Goal: Find specific page/section: Find specific page/section

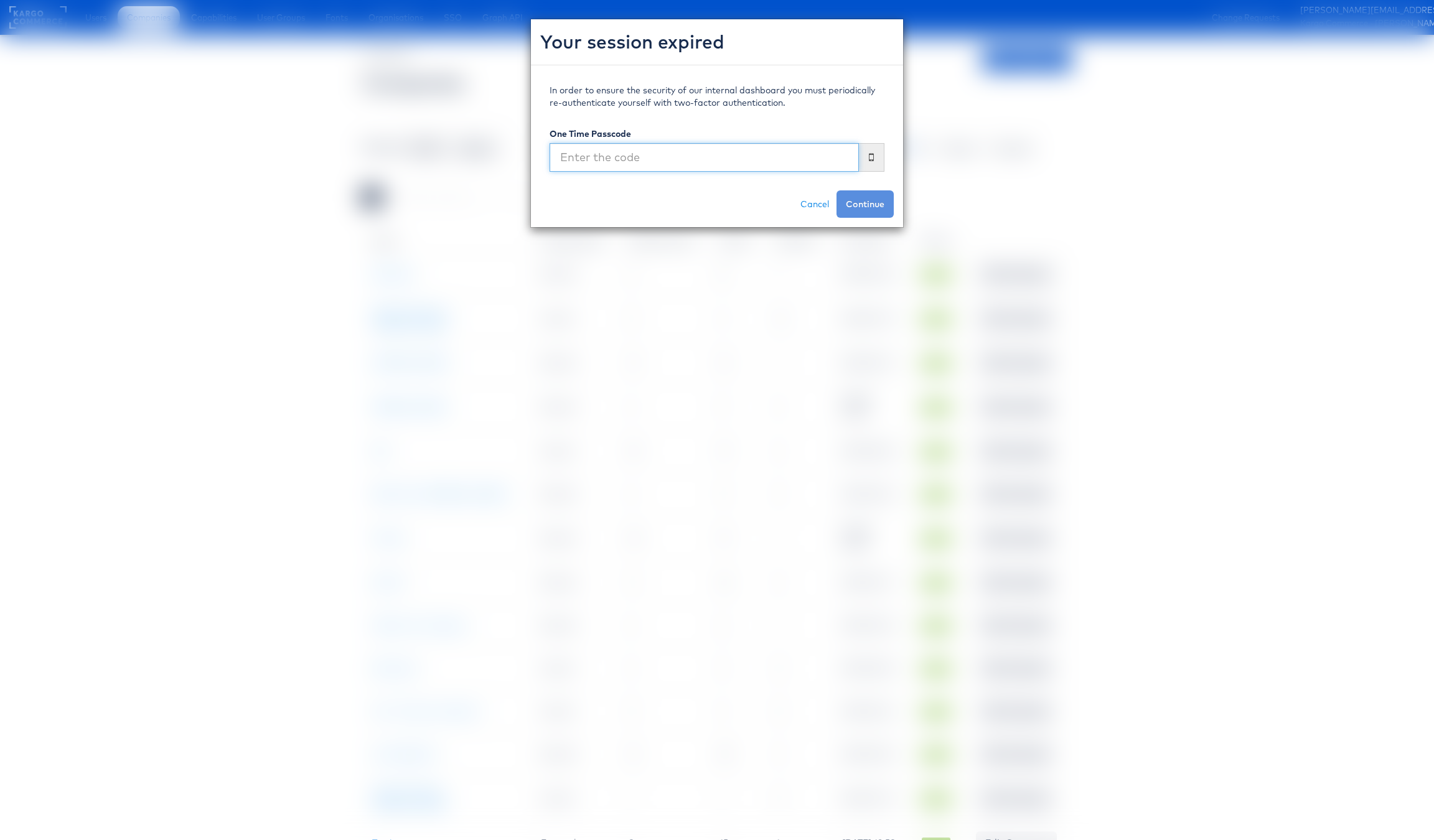
click at [752, 155] on input "text" at bounding box center [704, 157] width 309 height 28
type input "876393"
click at [836, 191] on button "Continue" at bounding box center [865, 204] width 57 height 28
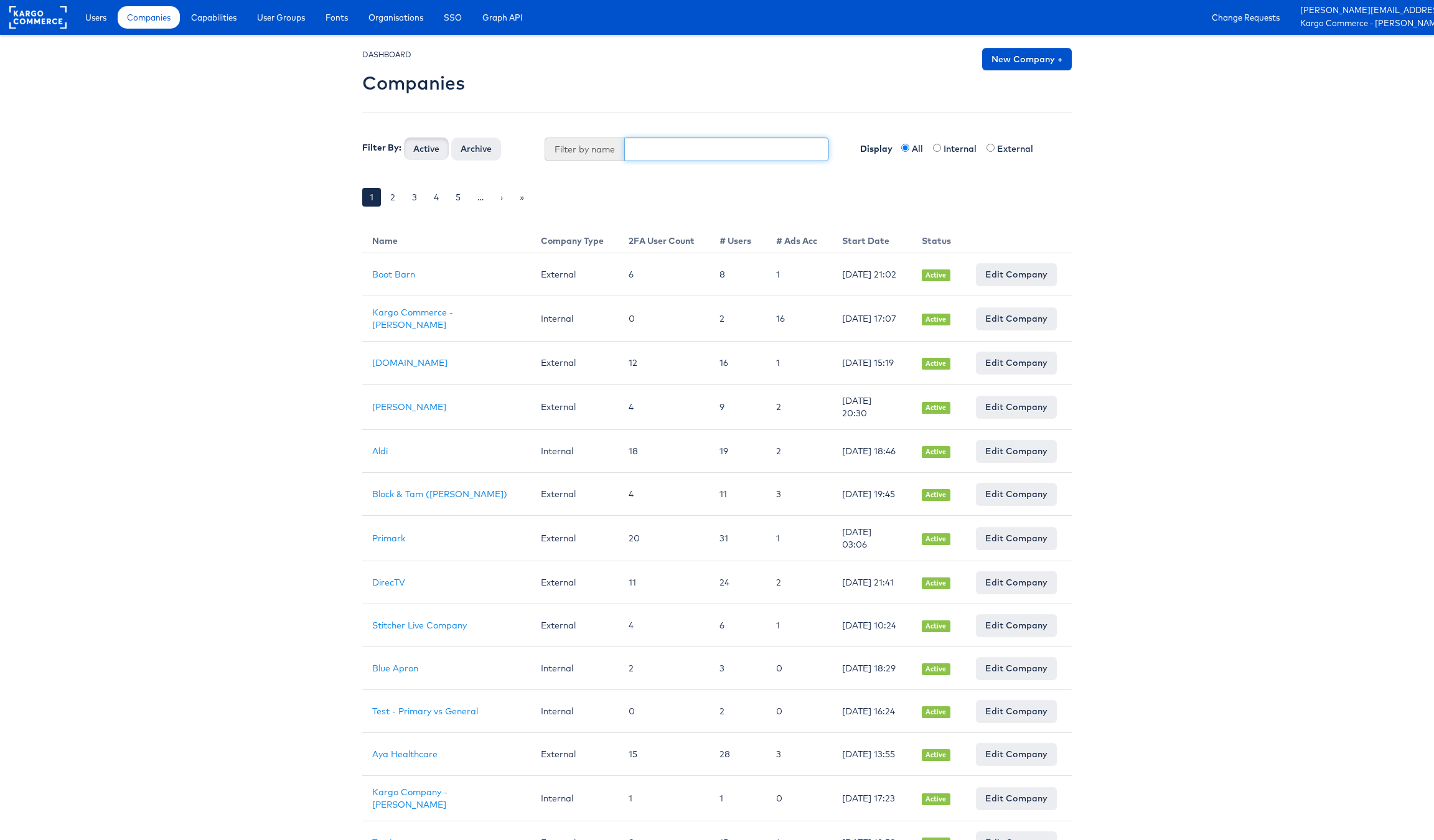
click at [677, 153] on input "text" at bounding box center [727, 149] width 206 height 24
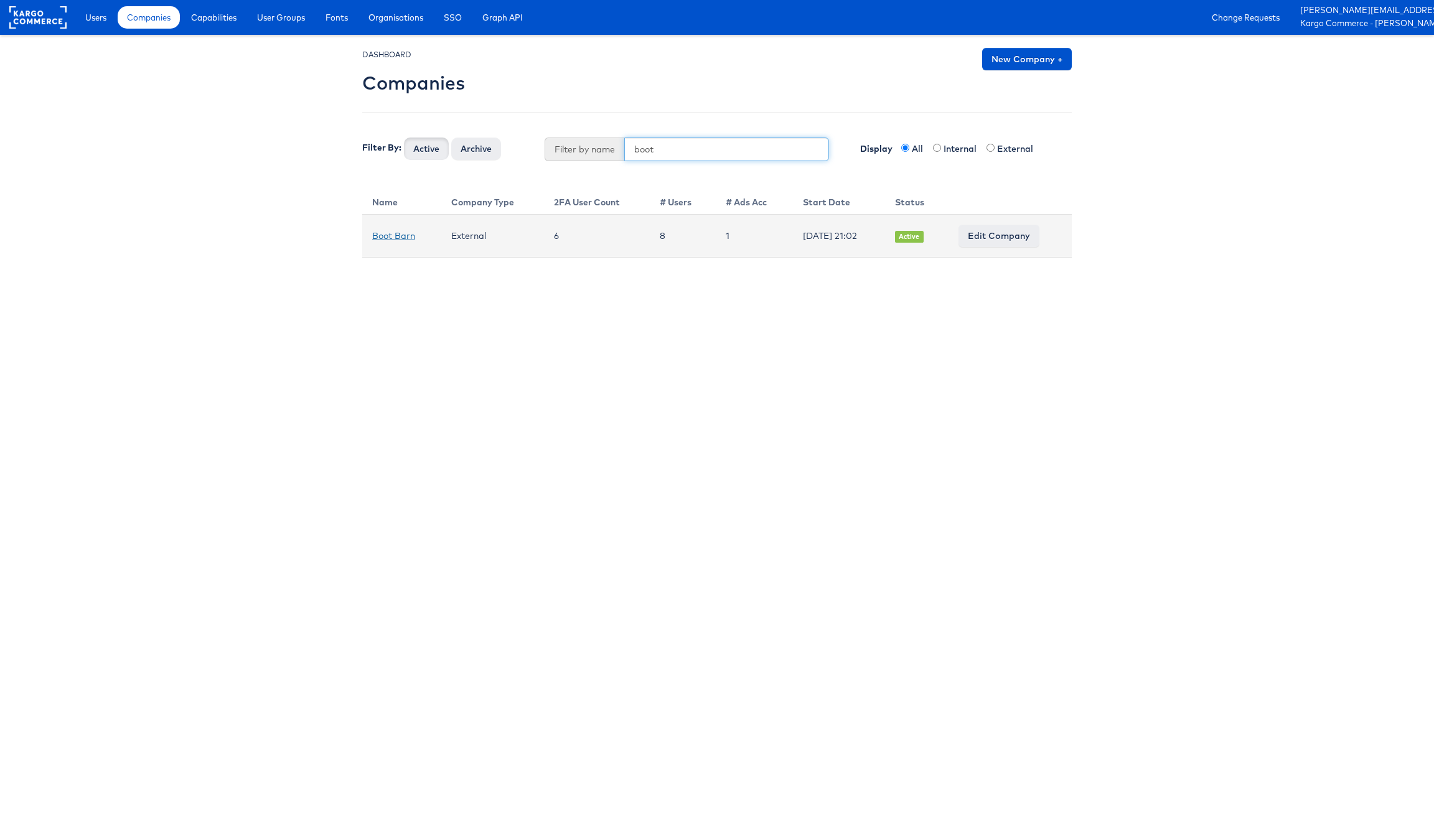
type input "boot"
click at [393, 236] on link "Boot Barn" at bounding box center [393, 236] width 43 height 11
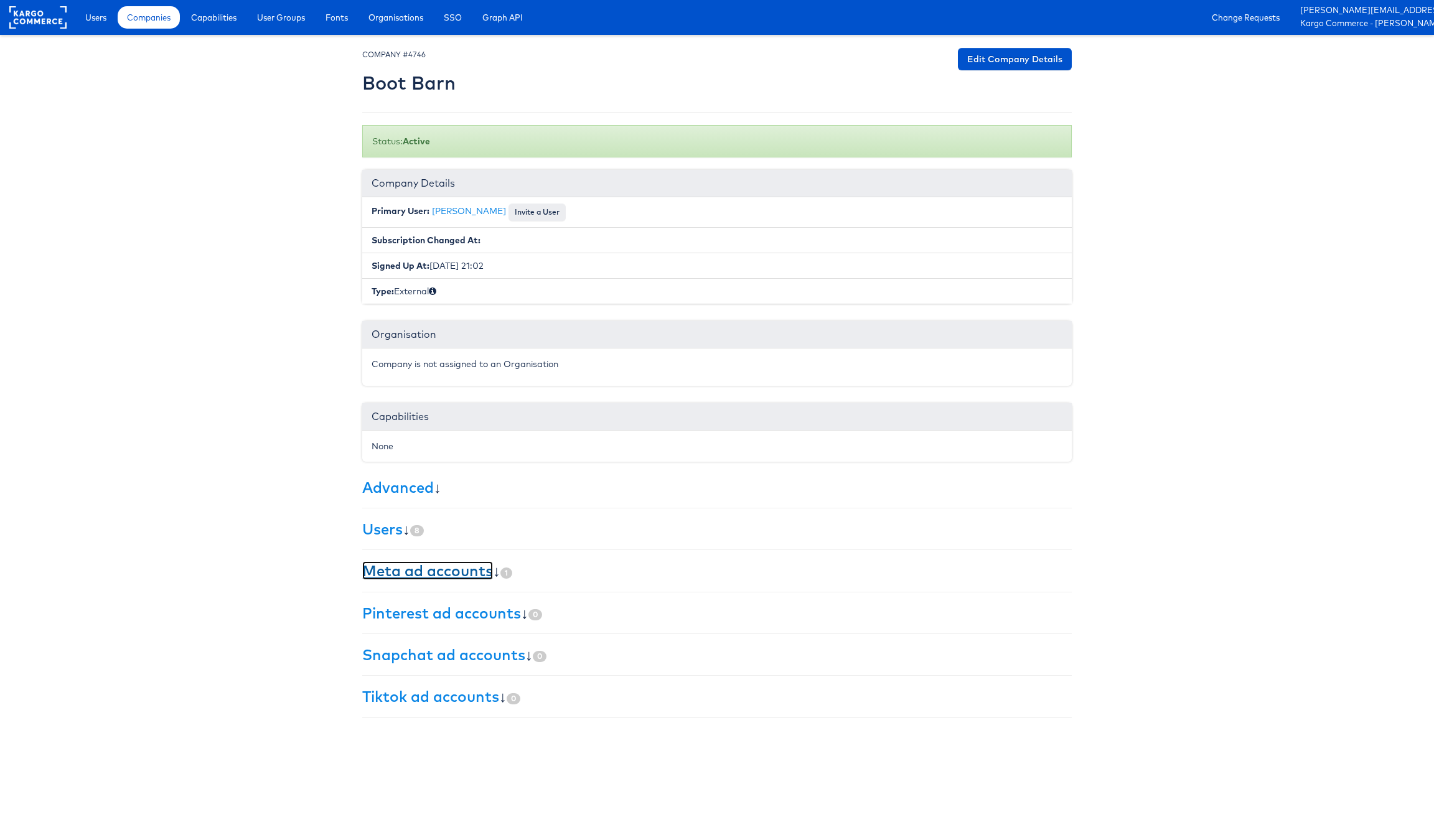
click at [460, 578] on link "Meta ad accounts" at bounding box center [427, 571] width 131 height 19
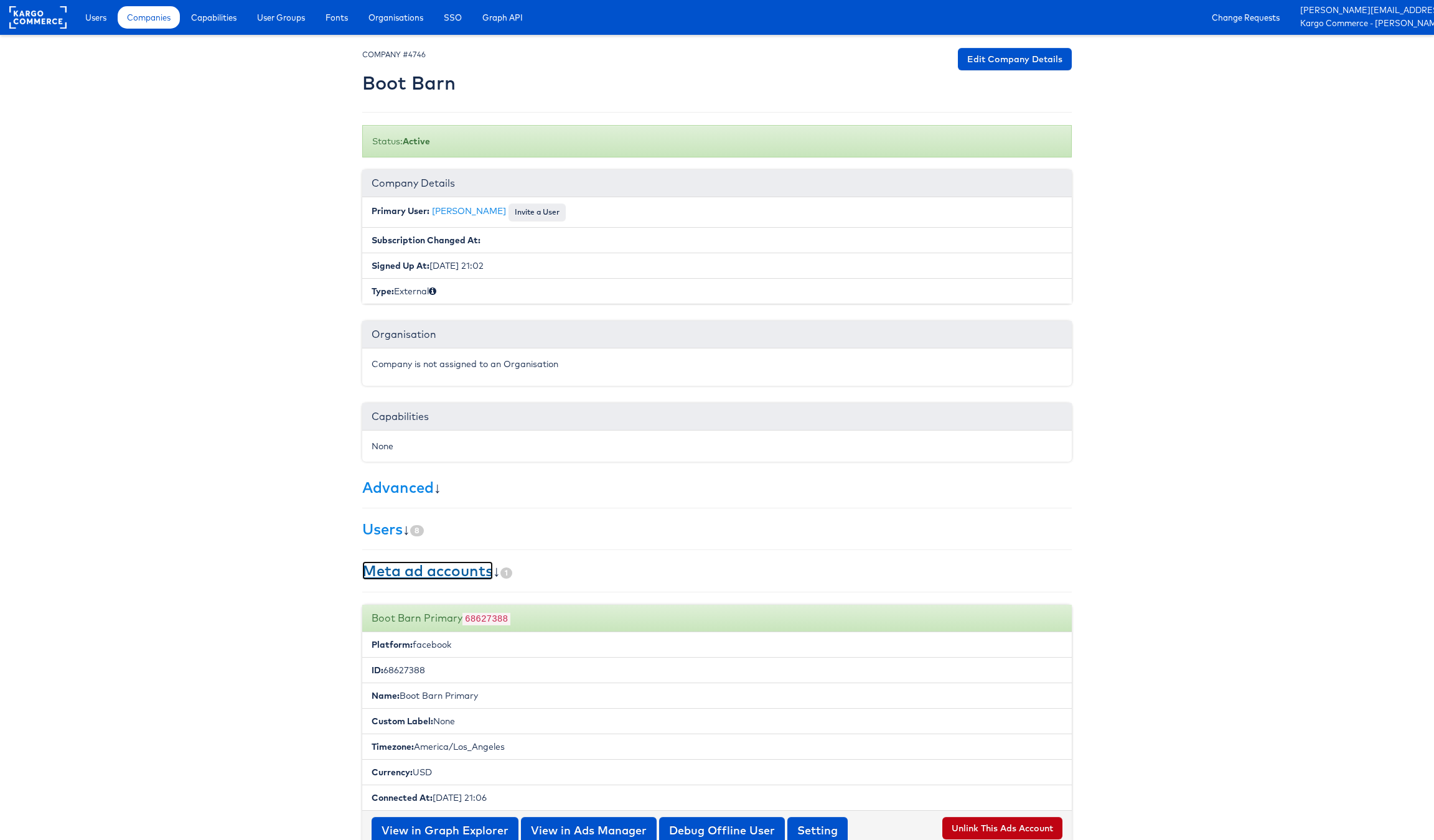
scroll to position [162, 0]
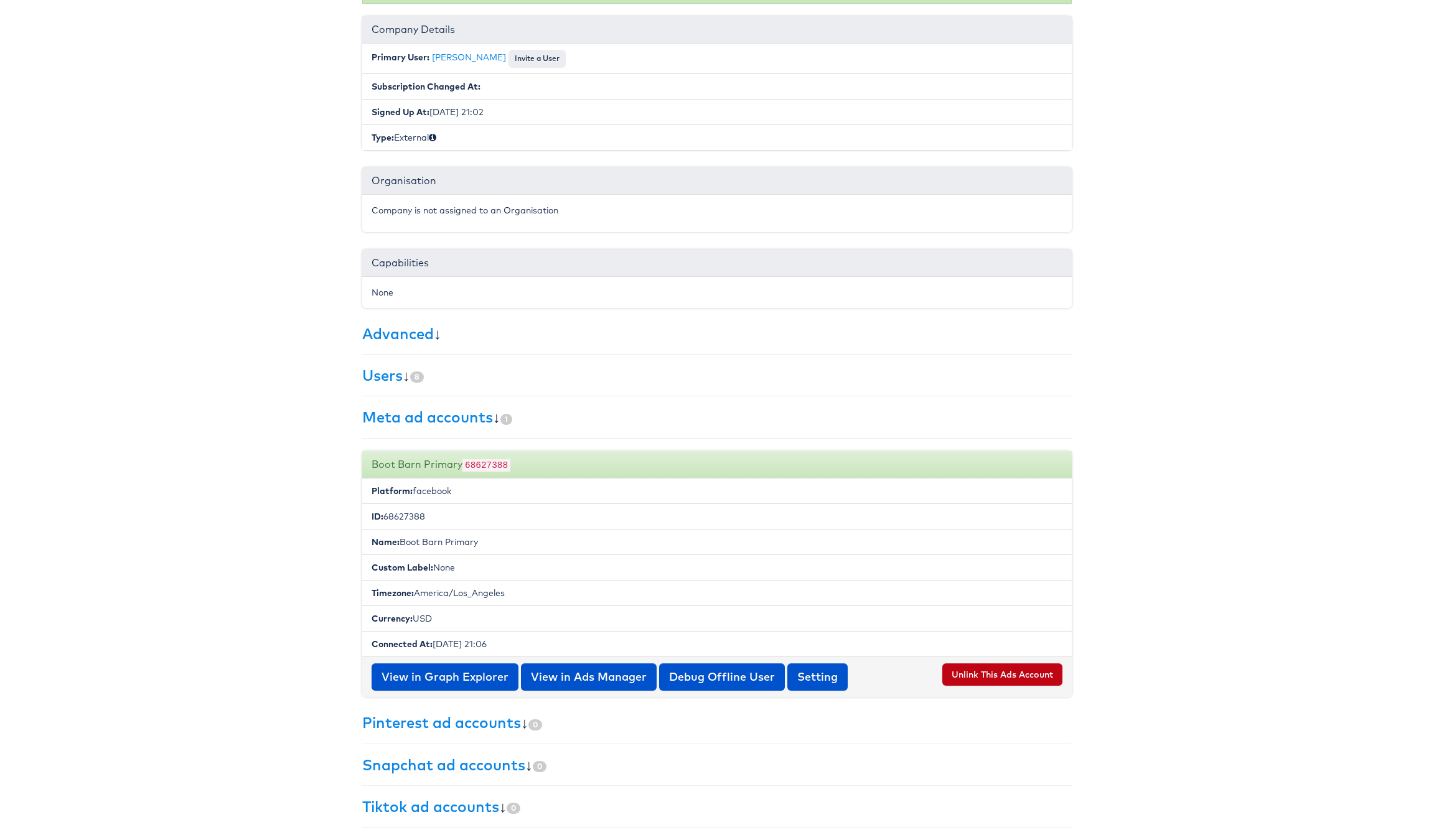
drag, startPoint x: 386, startPoint y: 515, endPoint x: 434, endPoint y: 515, distance: 48.0
click at [434, 515] on li "ID: 68627388" at bounding box center [717, 516] width 710 height 26
copy li "68627388"
drag, startPoint x: 404, startPoint y: 539, endPoint x: 491, endPoint y: 539, distance: 87.0
click at [491, 539] on li "Name: Boot Barn Primary" at bounding box center [717, 542] width 710 height 26
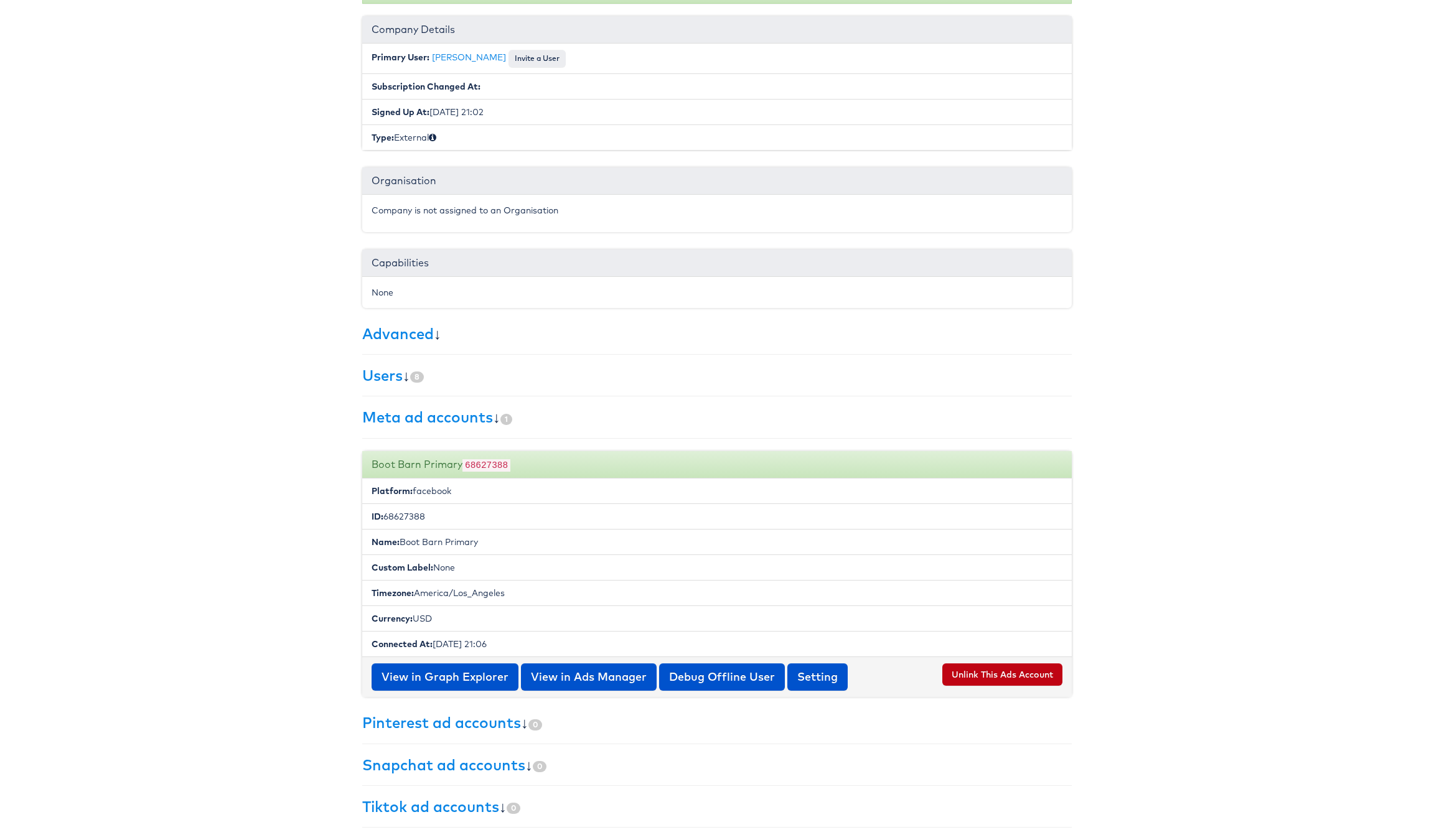
copy li "Boot Barn Primary"
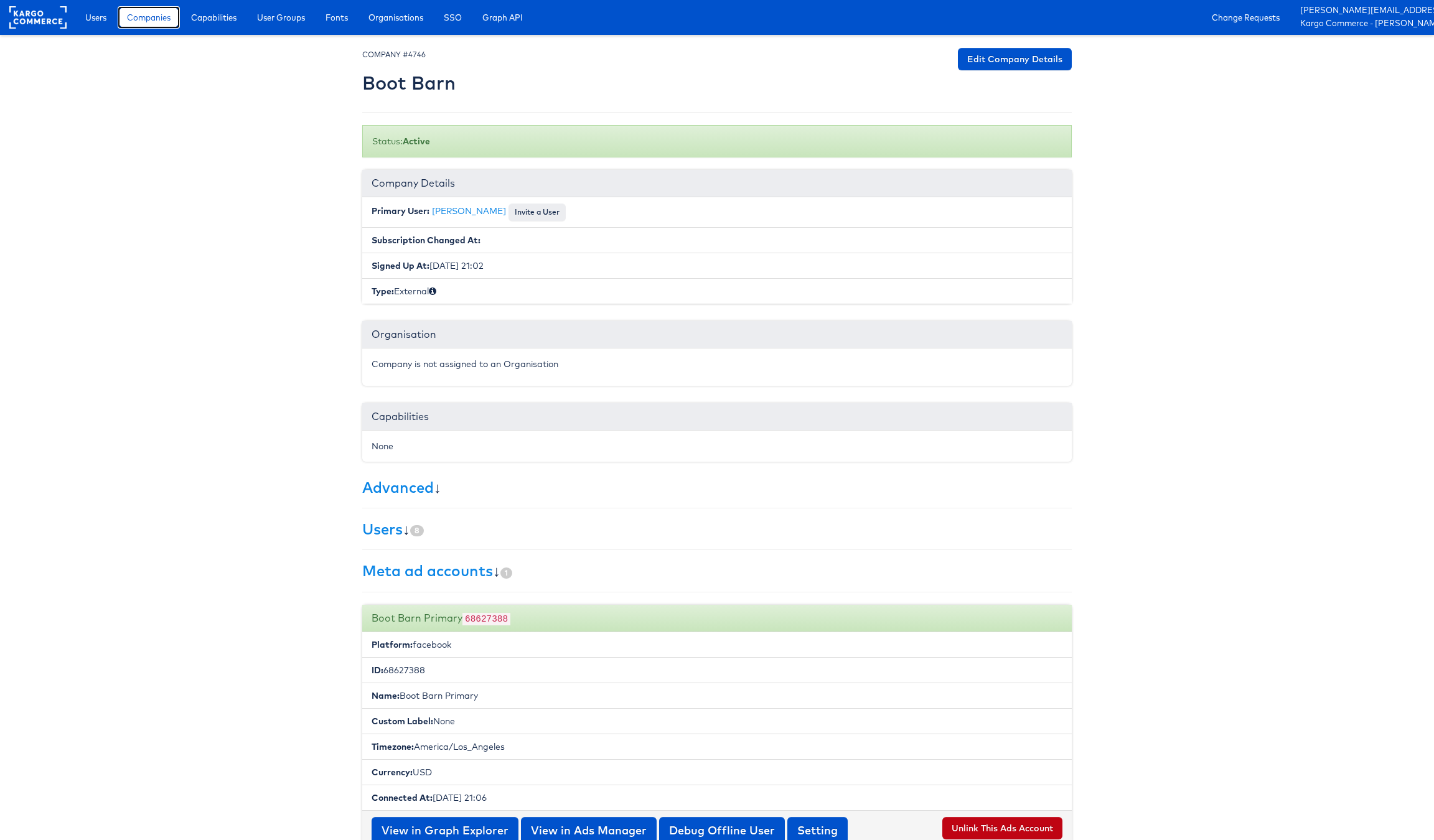
click at [159, 18] on span "Companies" at bounding box center [148, 17] width 44 height 13
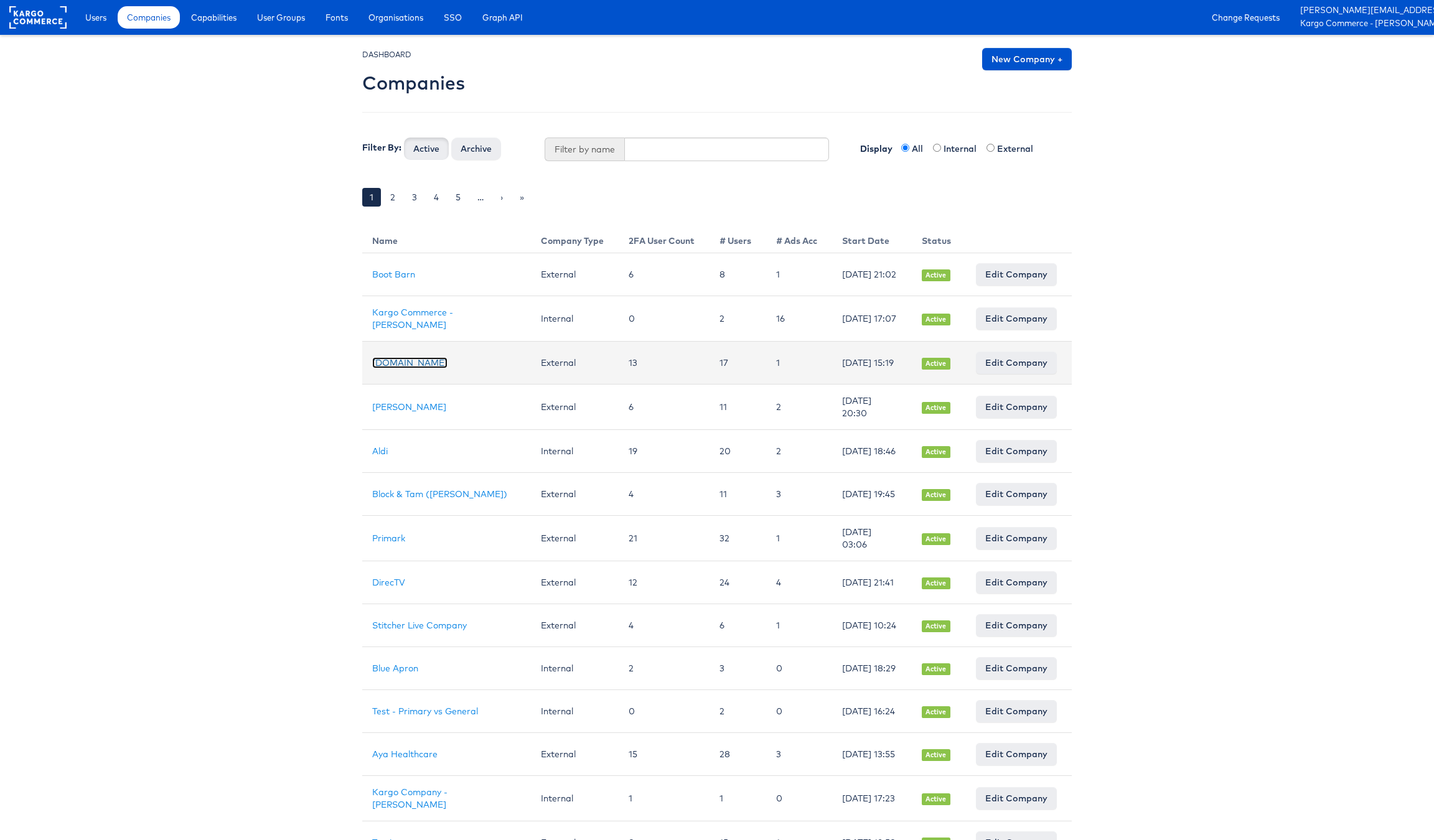
click at [386, 367] on link "Cars.com" at bounding box center [409, 363] width 75 height 11
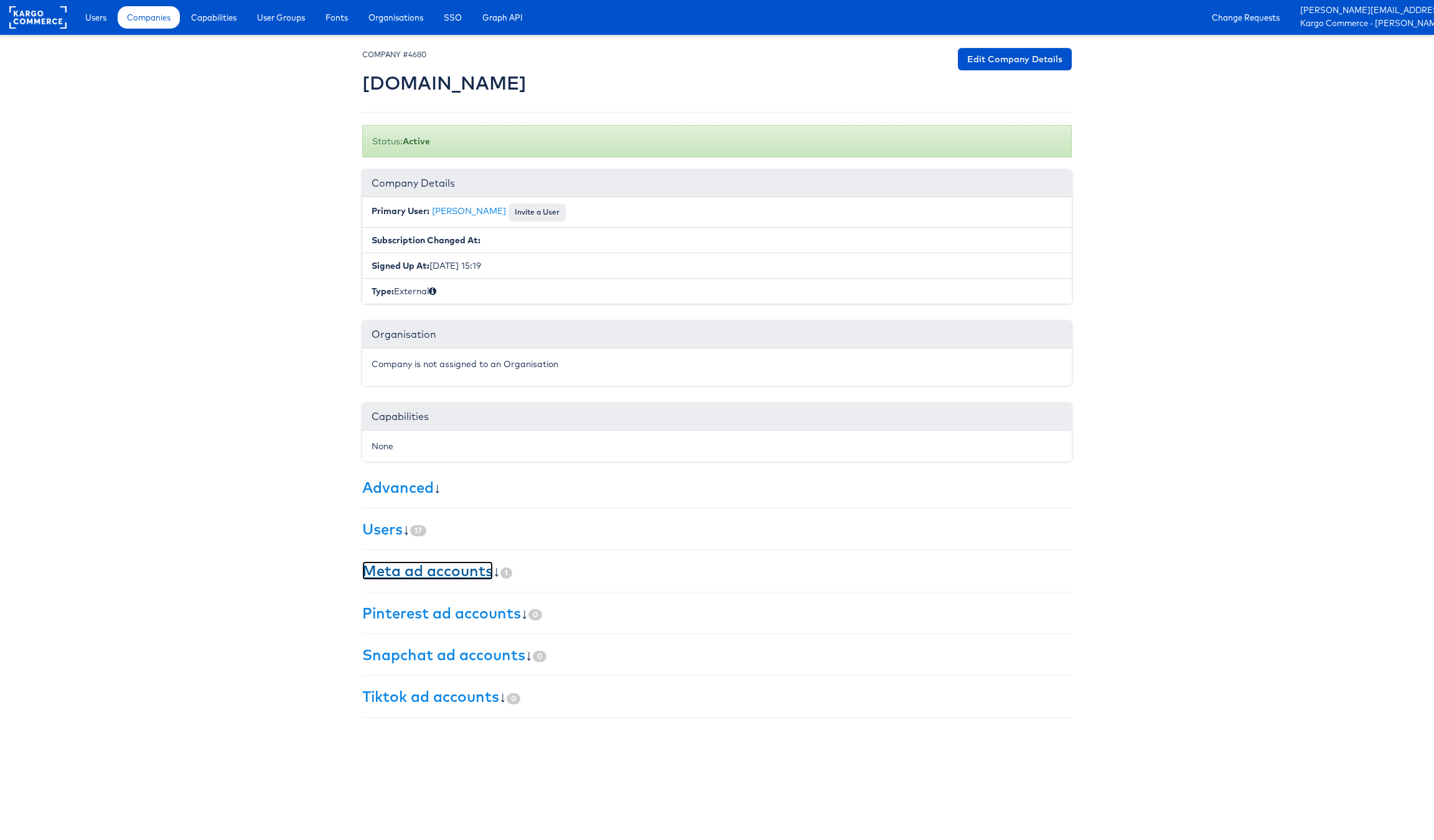
click at [448, 574] on link "Meta ad accounts" at bounding box center [427, 571] width 131 height 19
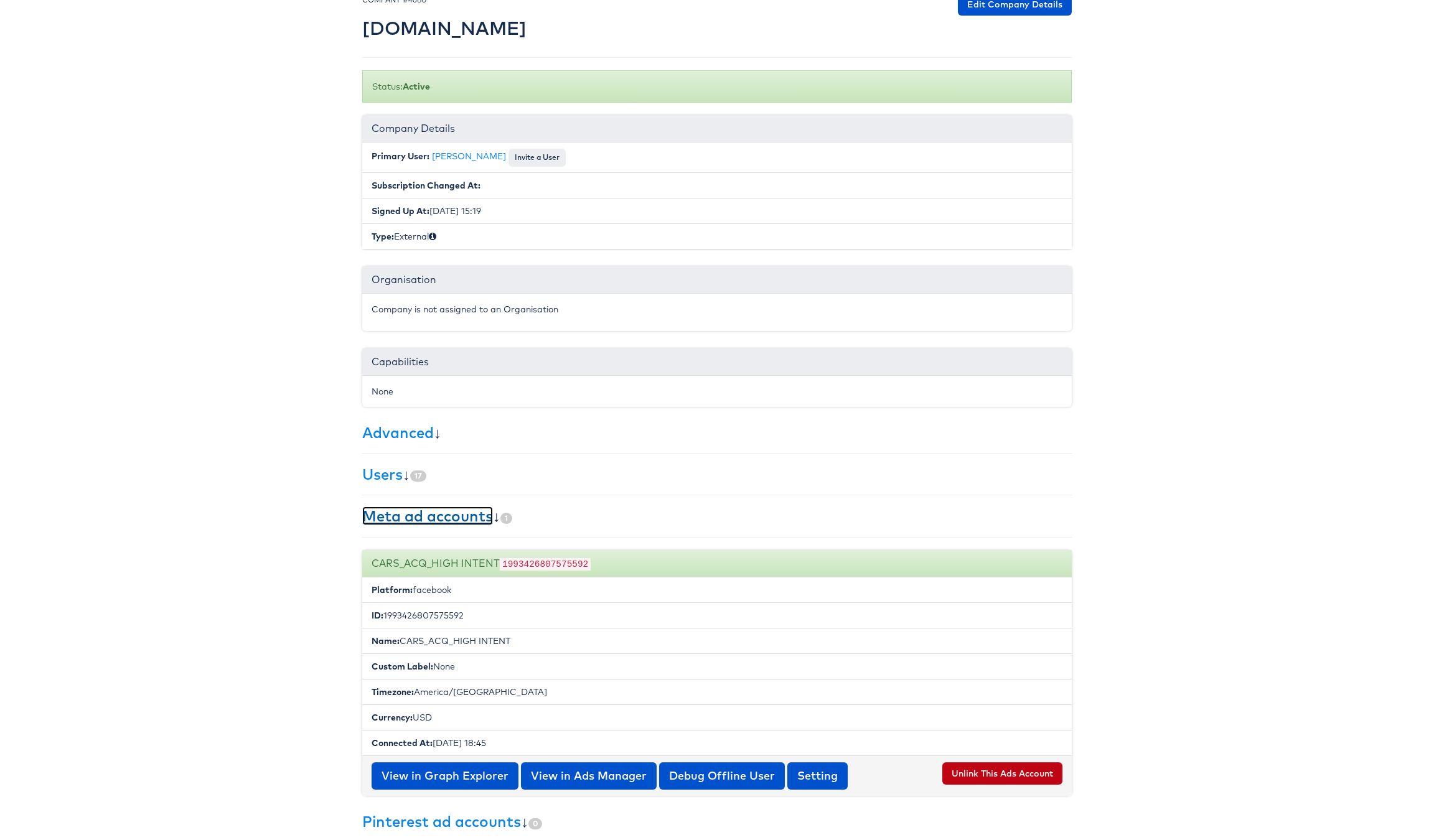
scroll to position [115, 0]
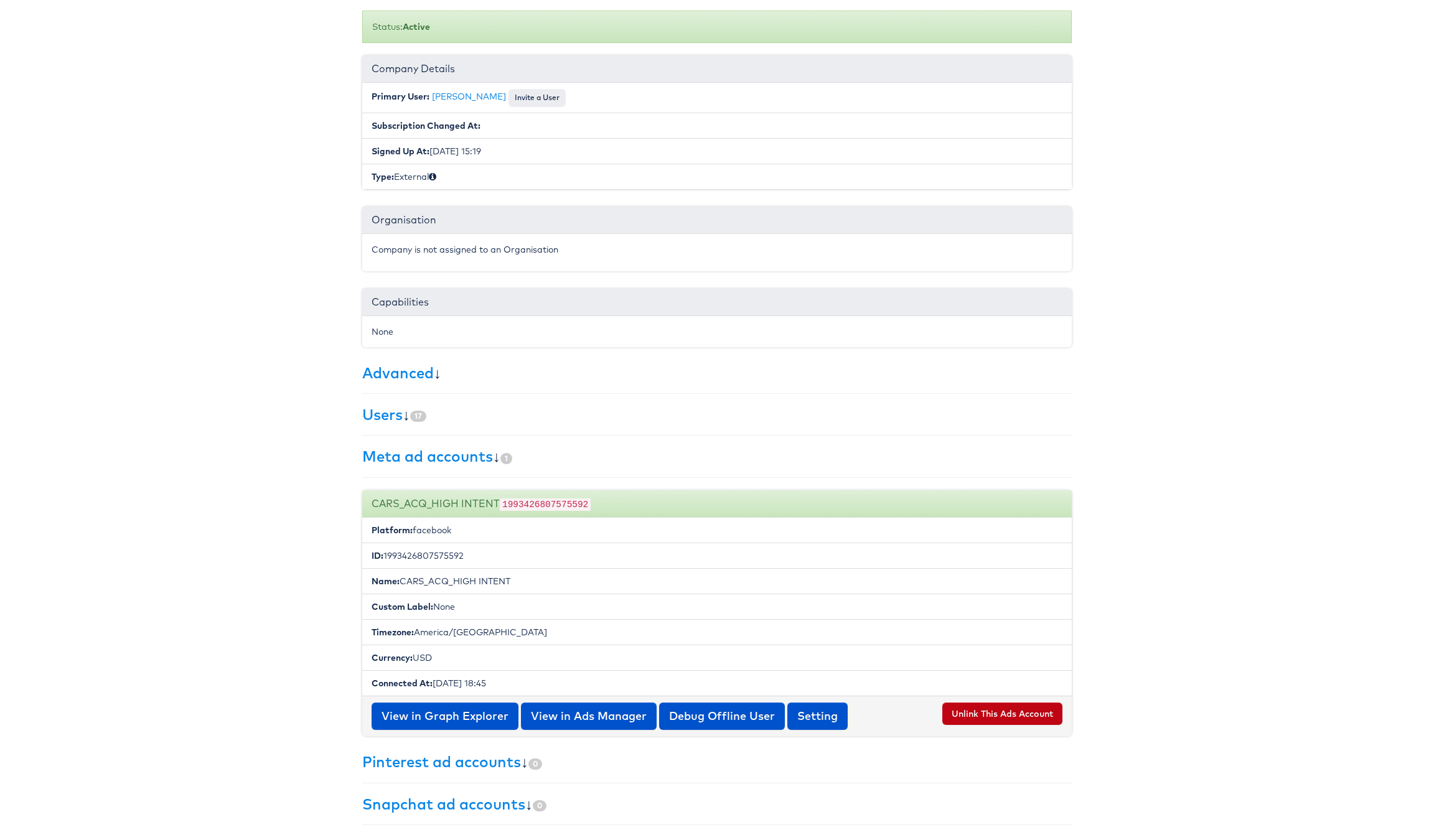
drag, startPoint x: 404, startPoint y: 588, endPoint x: 521, endPoint y: 588, distance: 117.0
click at [521, 588] on li "Name: CARS_ACQ_HIGH INTENT" at bounding box center [717, 581] width 710 height 26
copy li "CARS_ACQ_HIGH INTENT"
click at [436, 562] on li "ID: 1993426807575592" at bounding box center [717, 555] width 710 height 26
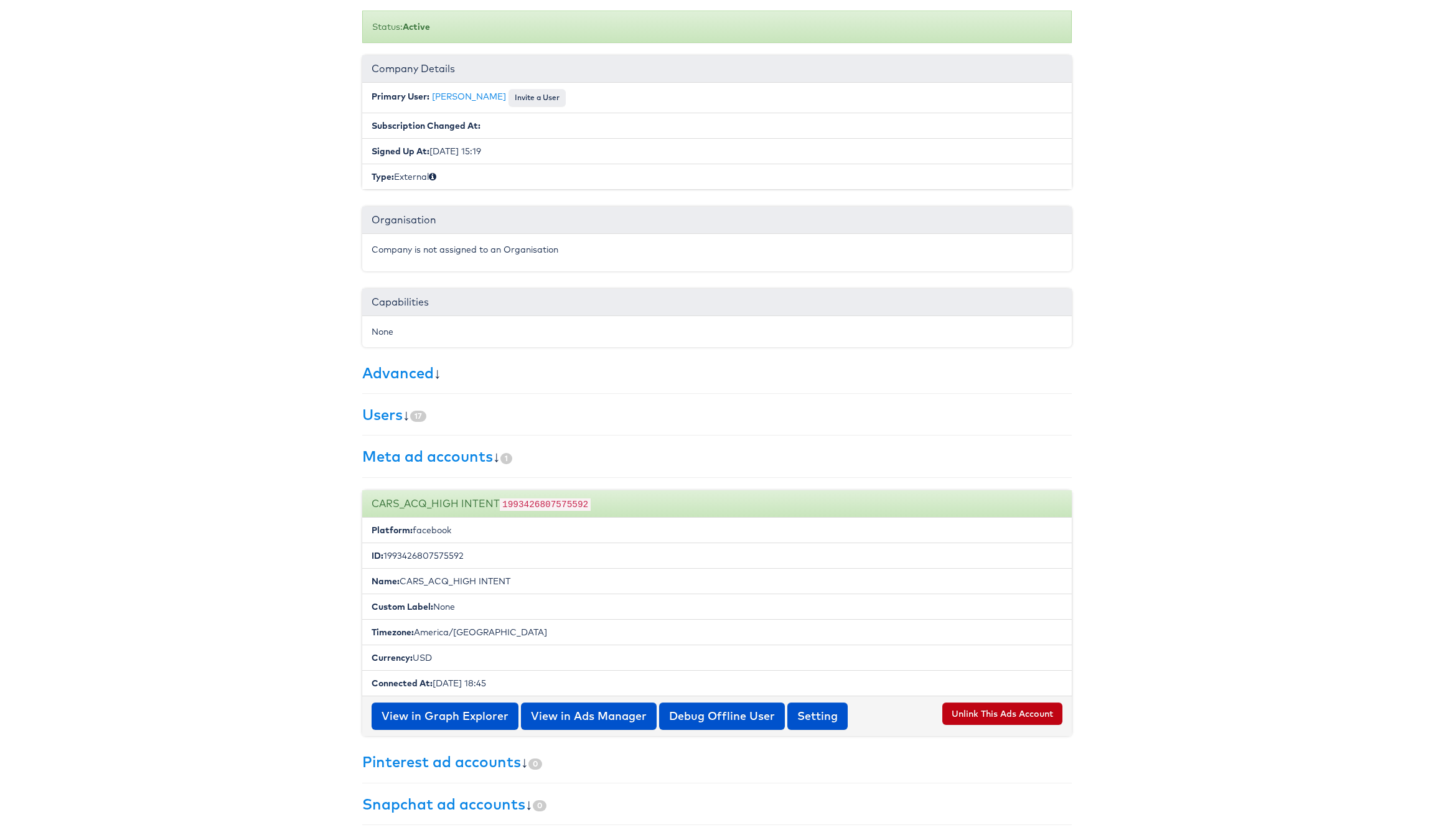
copy li "1993426807575592"
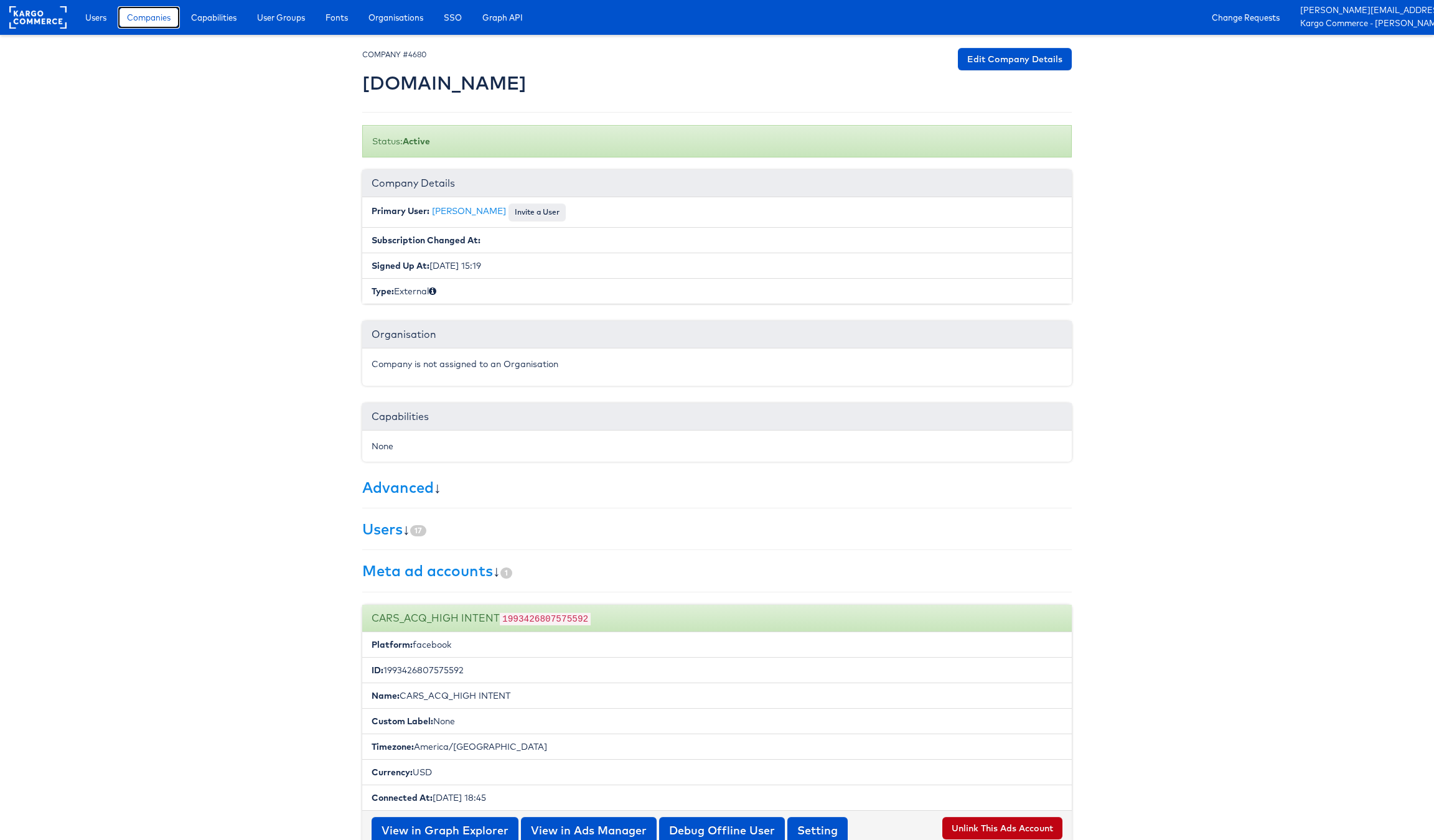
click at [168, 19] on span "Companies" at bounding box center [148, 17] width 44 height 13
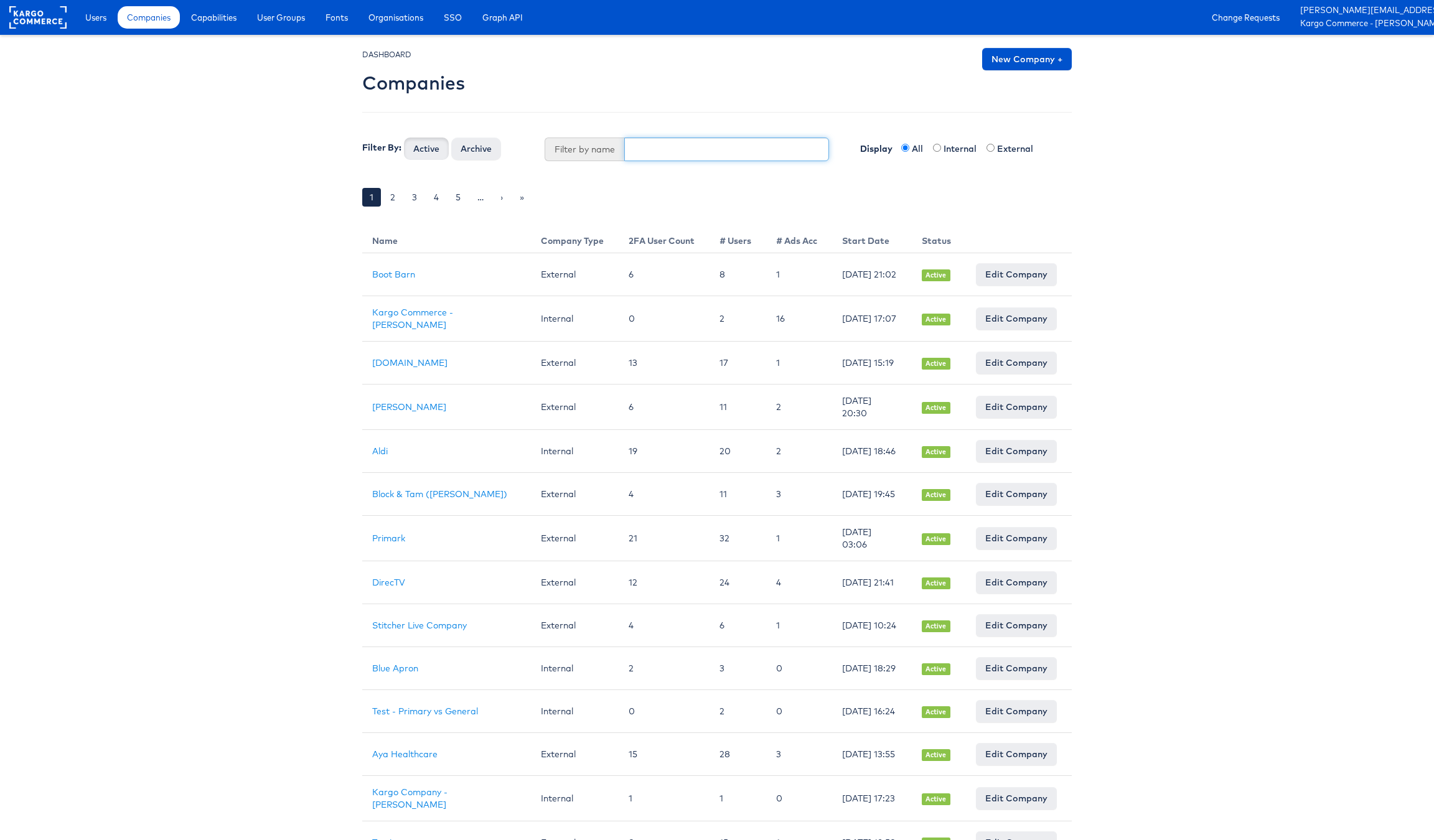
click at [658, 153] on input "text" at bounding box center [727, 149] width 206 height 24
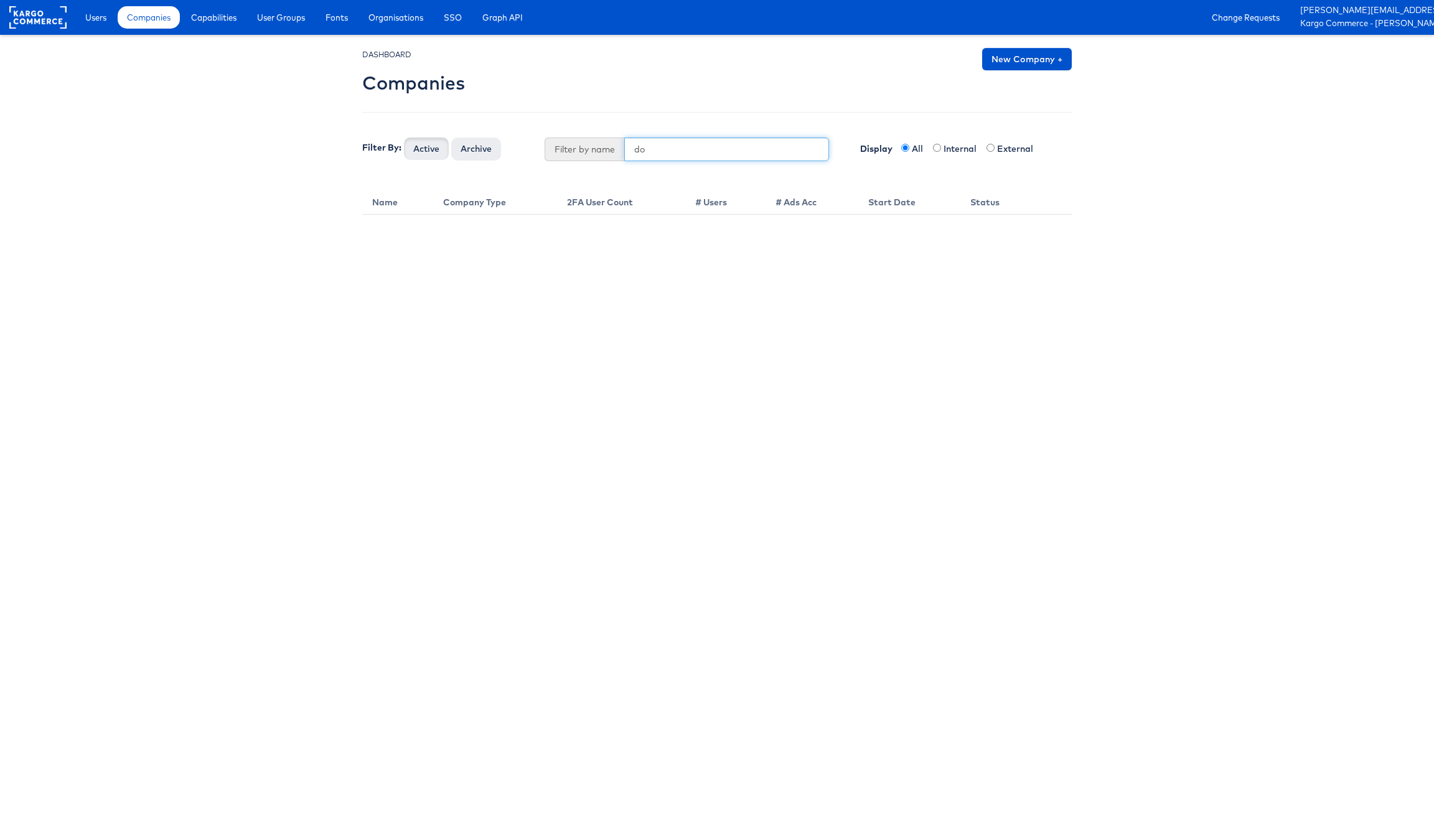
type input "d"
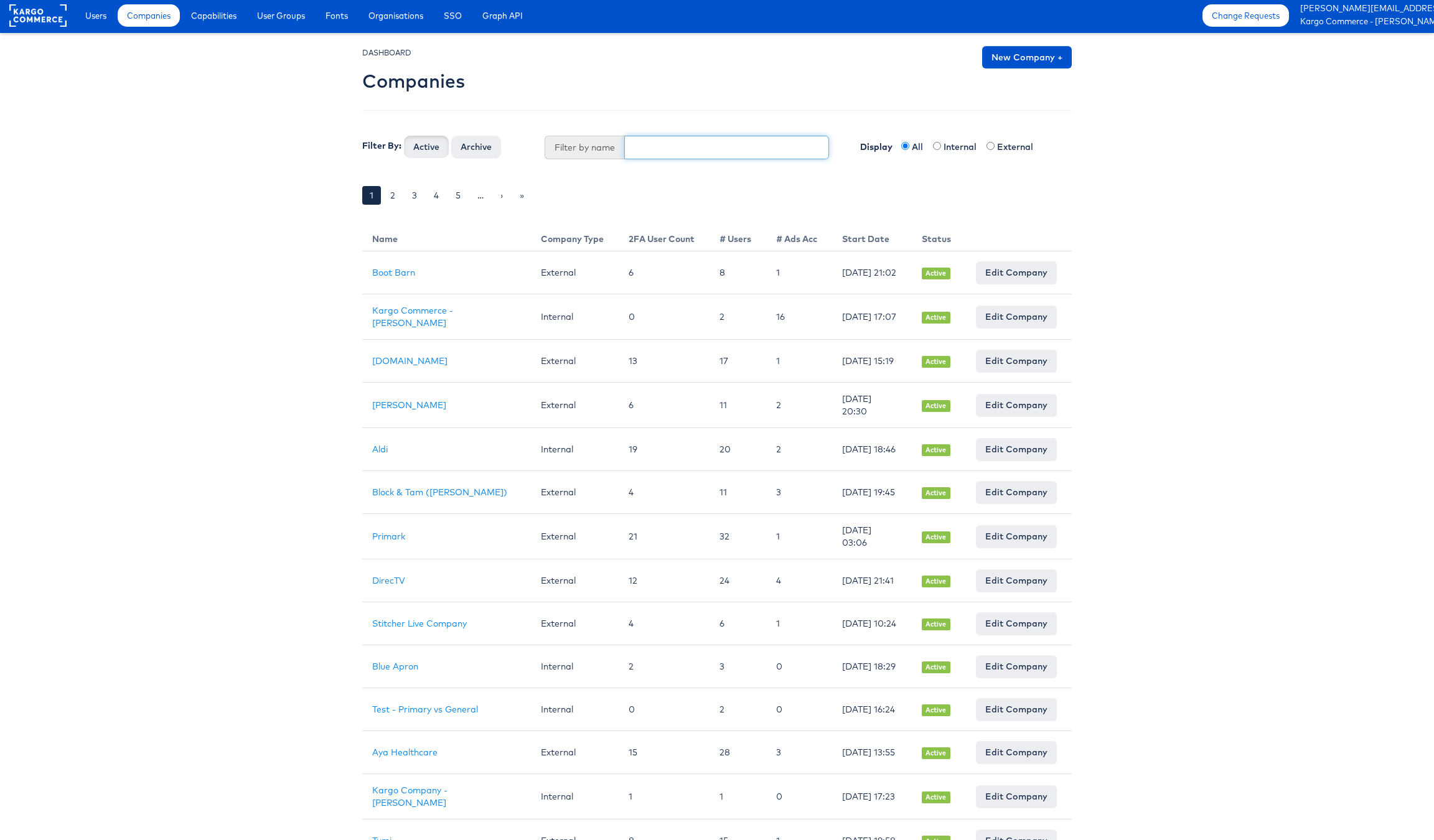
scroll to position [4, 0]
